Goal: Information Seeking & Learning: Learn about a topic

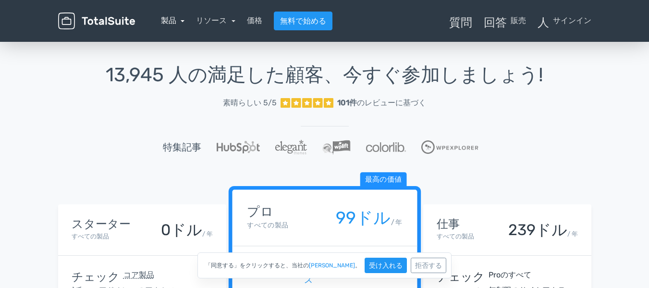
click at [172, 19] on font "製品" at bounding box center [168, 20] width 15 height 9
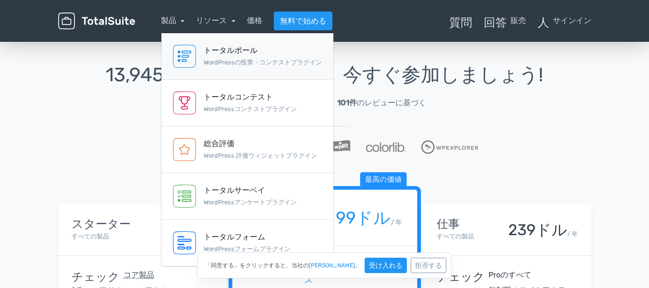
click at [233, 54] on font "トータルポール" at bounding box center [231, 50] width 54 height 9
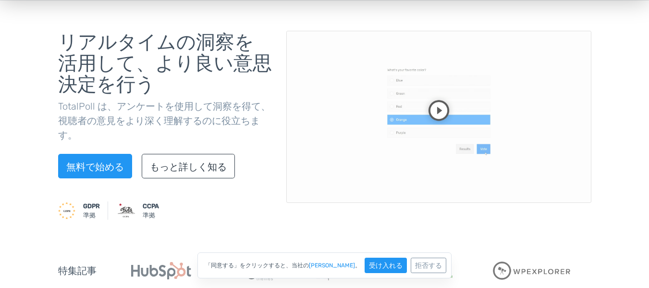
scroll to position [96, 0]
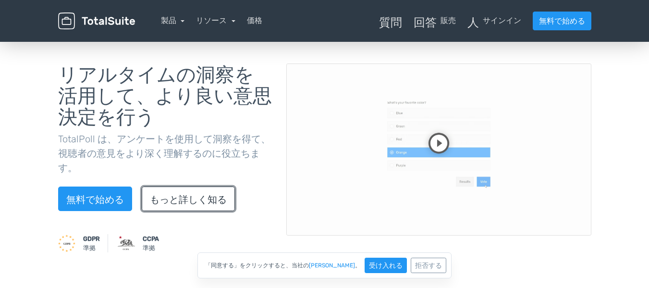
click at [193, 202] on font "もっと詳しく知る" at bounding box center [188, 200] width 77 height 12
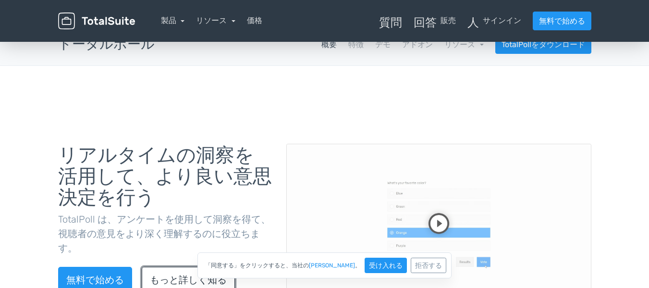
scroll to position [0, 0]
